Goal: Communication & Community: Answer question/provide support

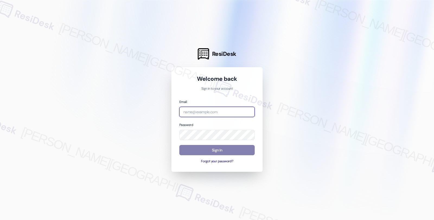
click at [216, 115] on input "email" at bounding box center [216, 112] width 75 height 11
type input "automated-surveys-orion_housing-fides.[PERSON_NAME]@orion_[DOMAIN_NAME]"
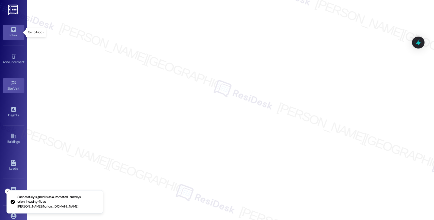
click at [7, 31] on link "Inbox" at bounding box center [14, 32] width 22 height 15
